Goal: Transaction & Acquisition: Purchase product/service

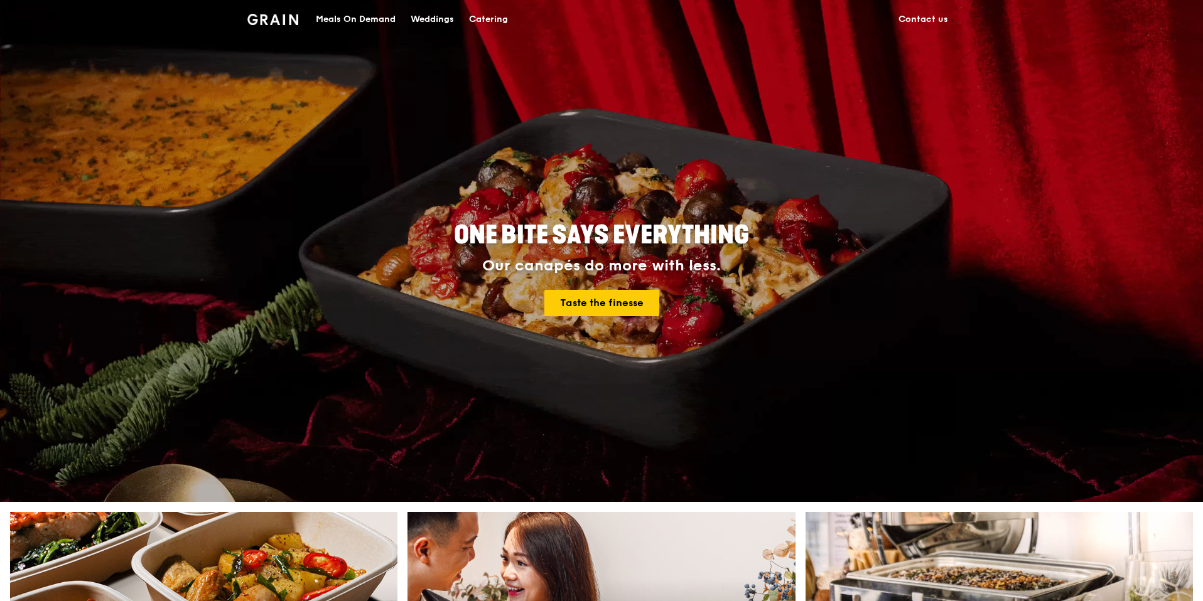
click at [482, 19] on div "Catering" at bounding box center [488, 20] width 39 height 38
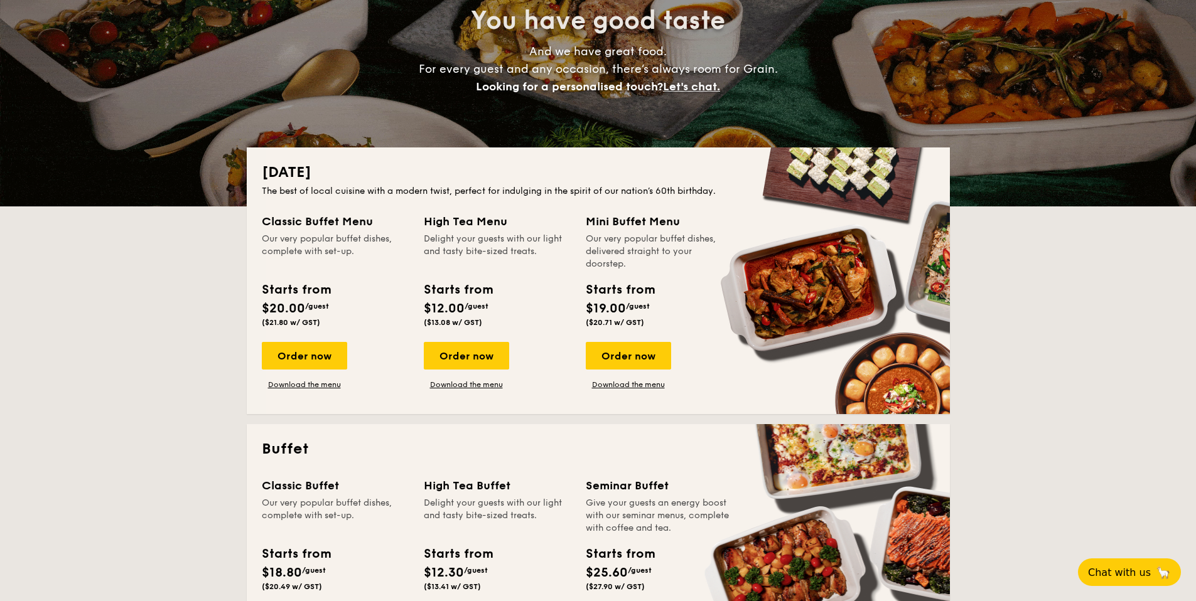
scroll to position [166, 0]
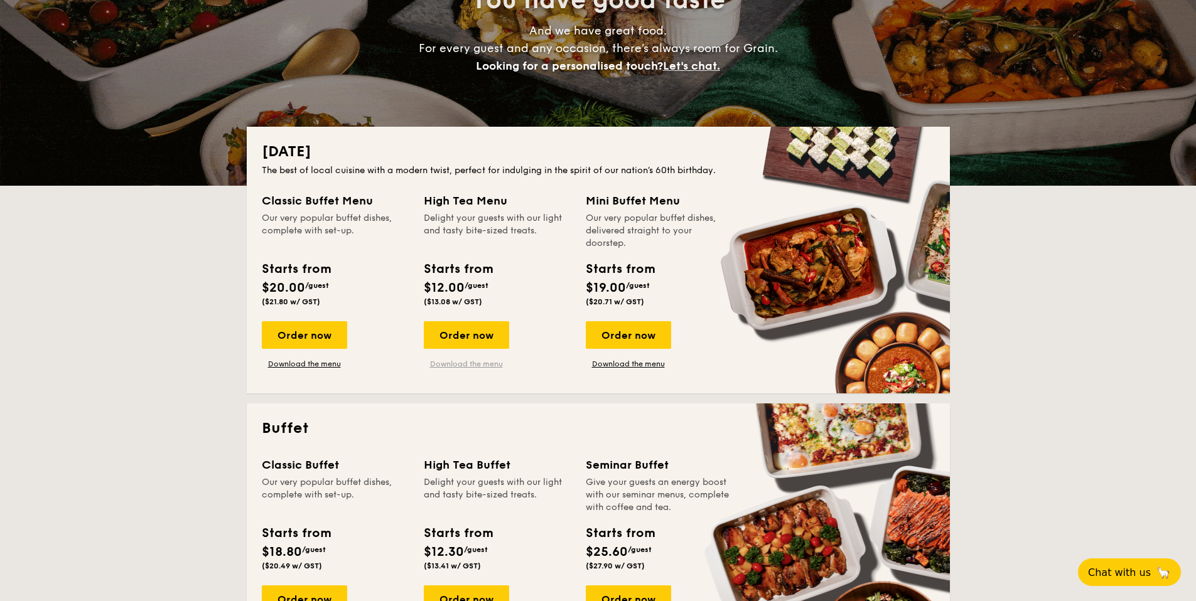
click at [466, 362] on link "Download the menu" at bounding box center [466, 364] width 85 height 10
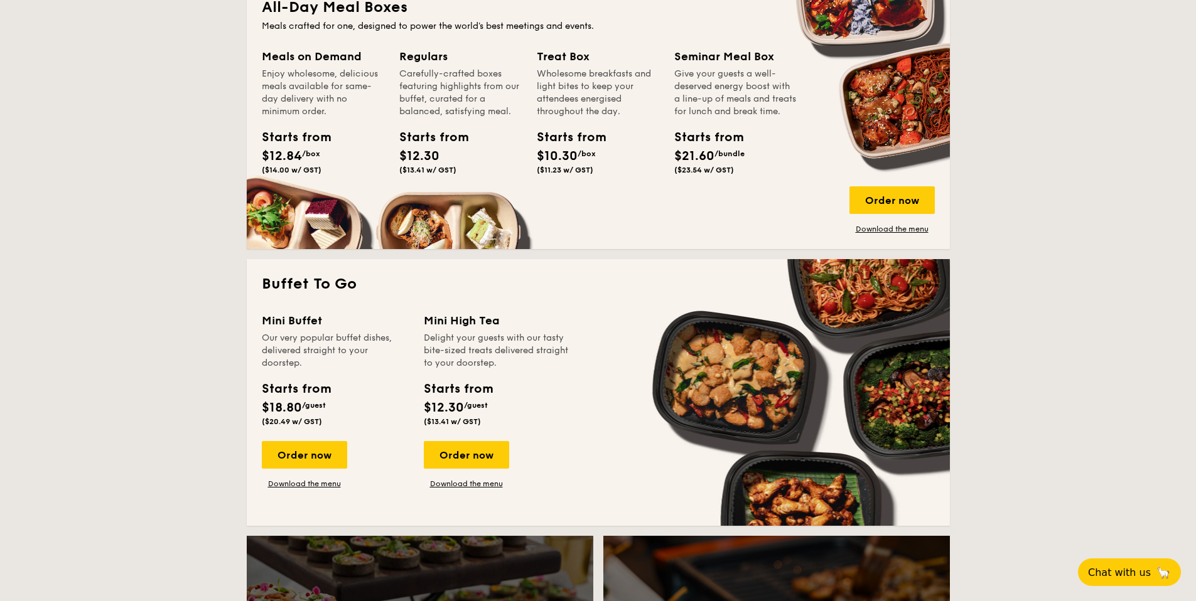
scroll to position [876, 0]
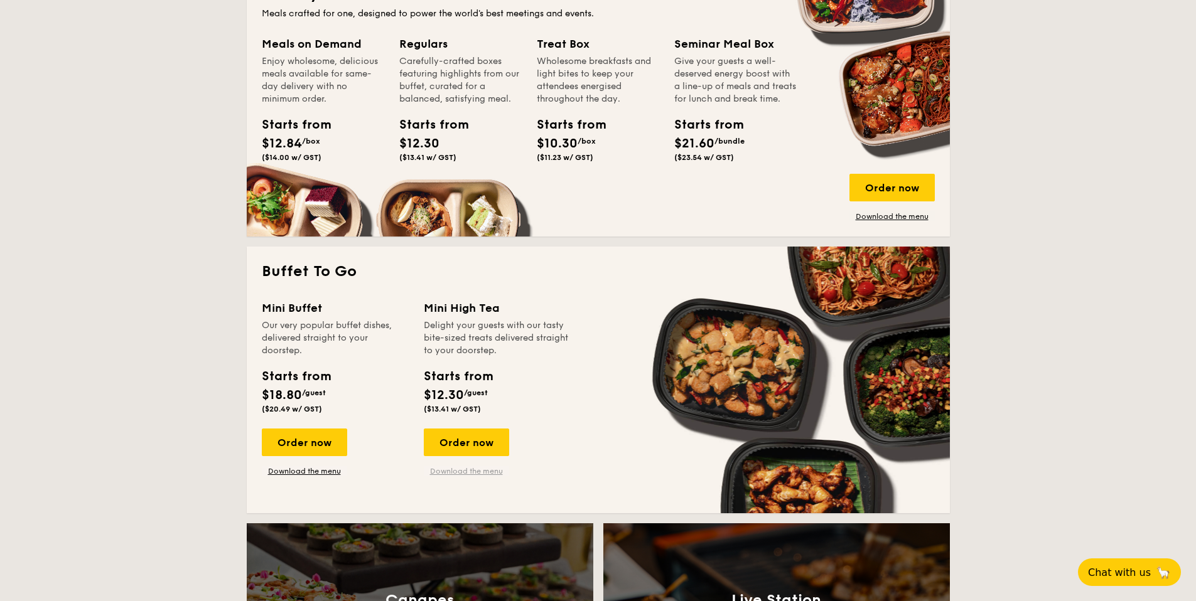
click at [465, 470] on link "Download the menu" at bounding box center [466, 471] width 85 height 10
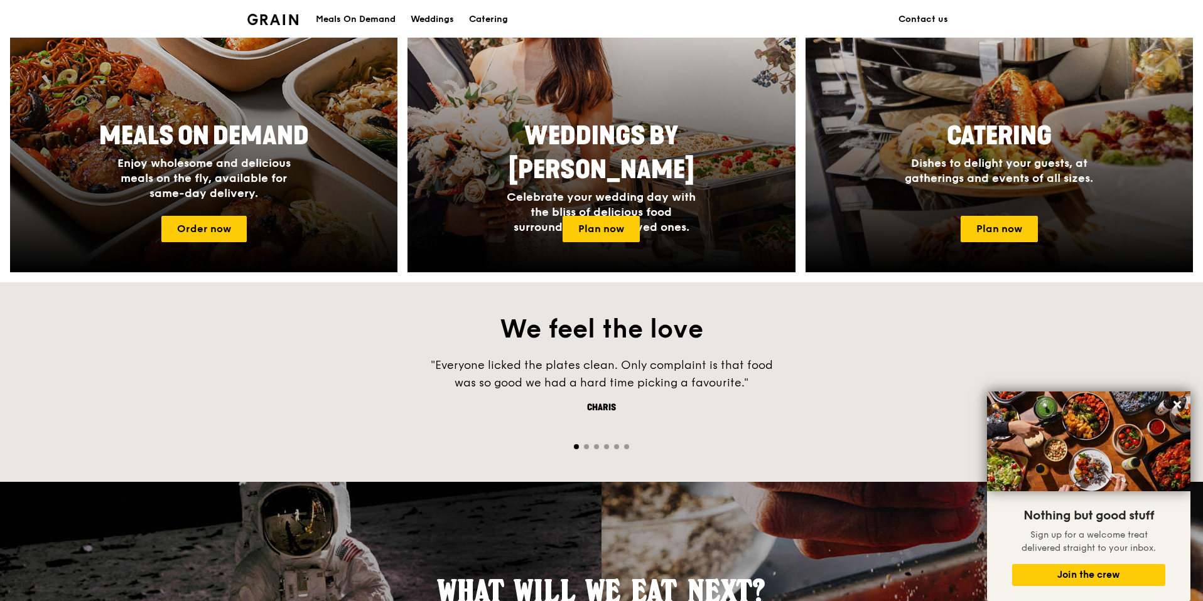
scroll to position [552, 0]
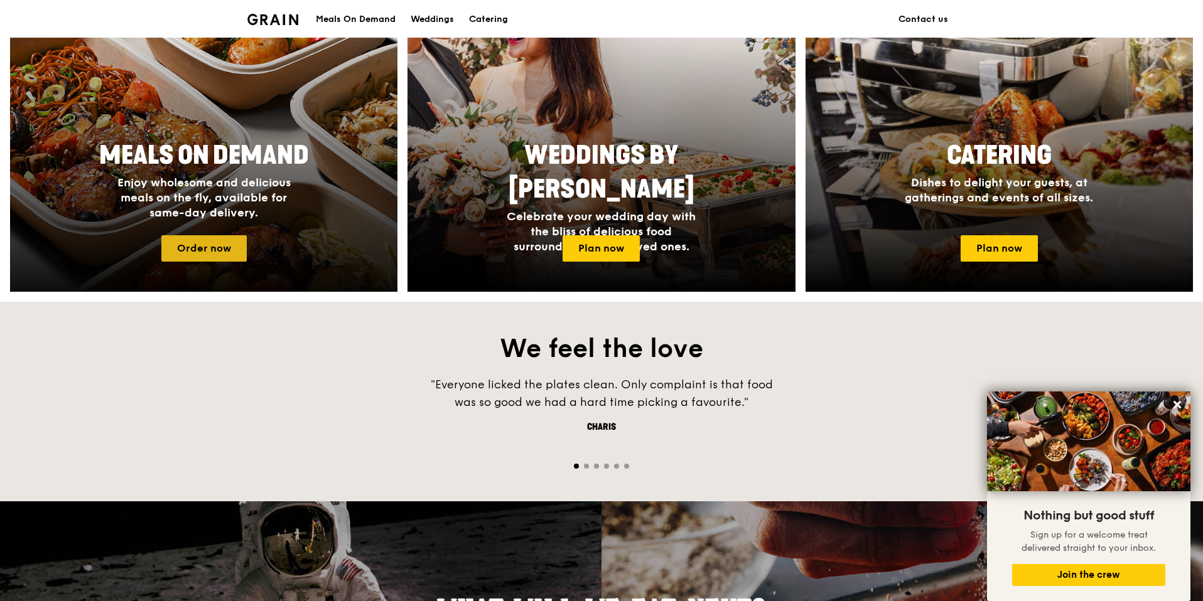
click at [178, 250] on link "Order now" at bounding box center [203, 248] width 85 height 26
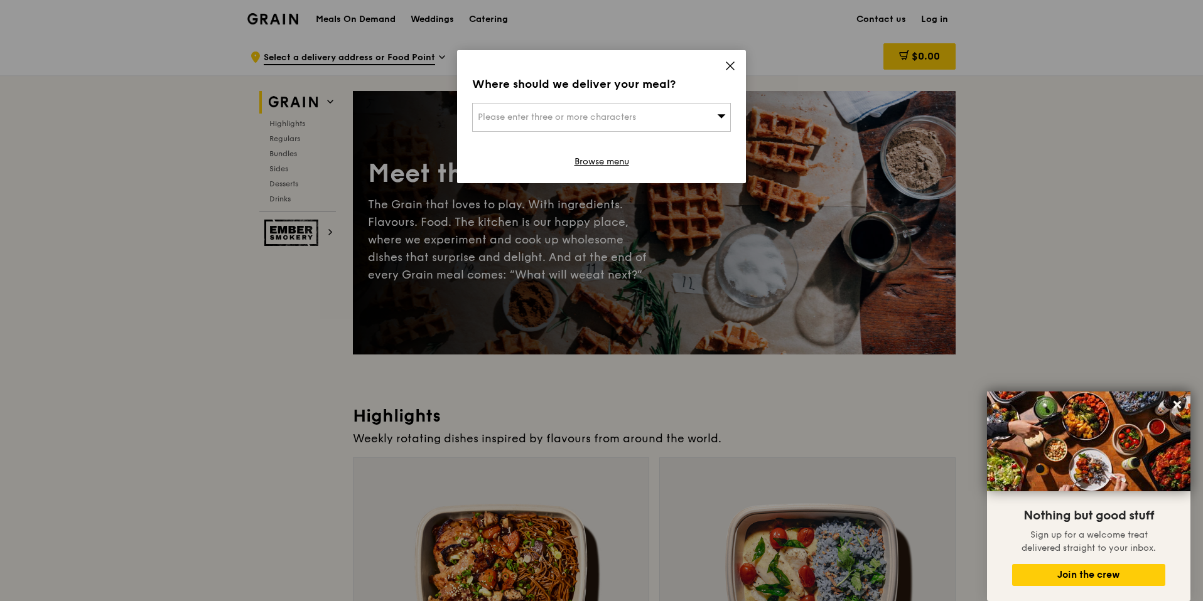
click at [731, 65] on icon at bounding box center [730, 66] width 8 height 8
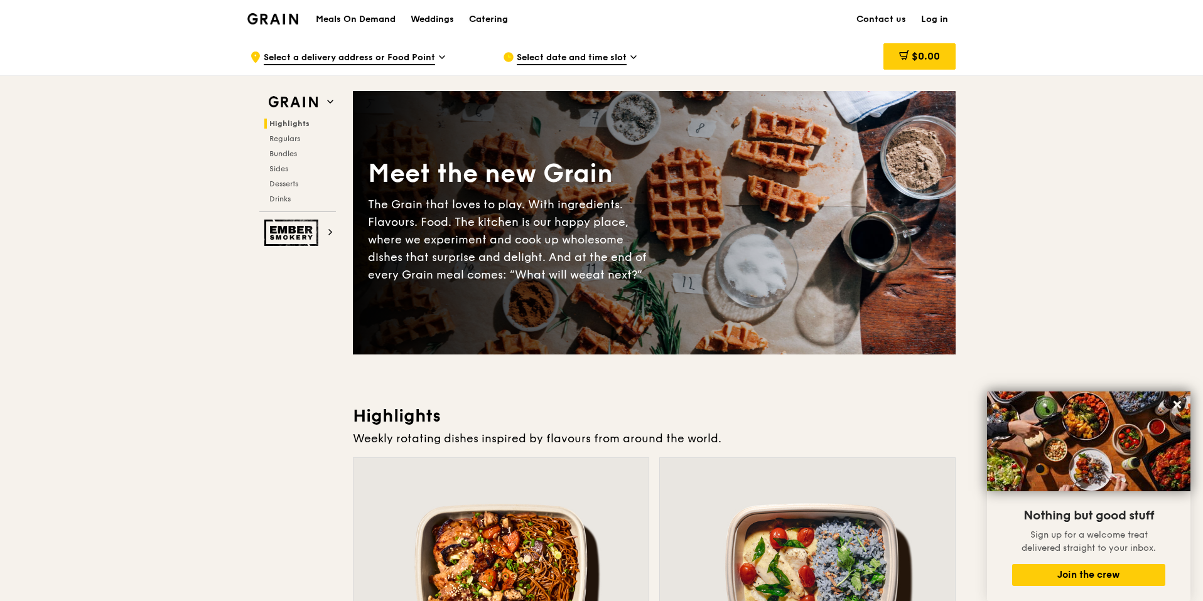
click at [492, 15] on div "Catering" at bounding box center [488, 20] width 39 height 38
click at [489, 17] on div "Catering" at bounding box center [488, 20] width 39 height 38
